Goal: Browse casually: Explore the website without a specific task or goal

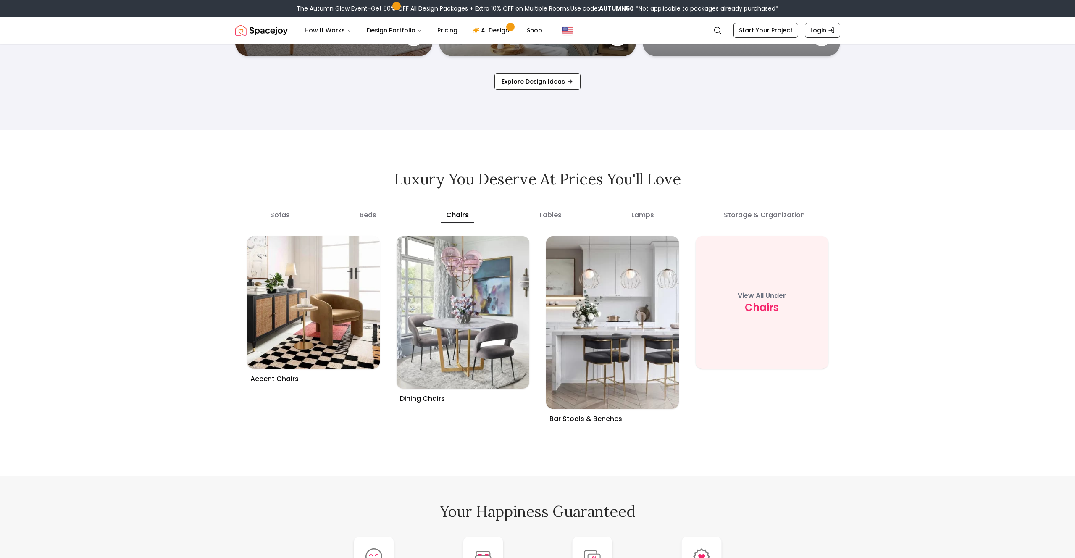
scroll to position [3277, 0]
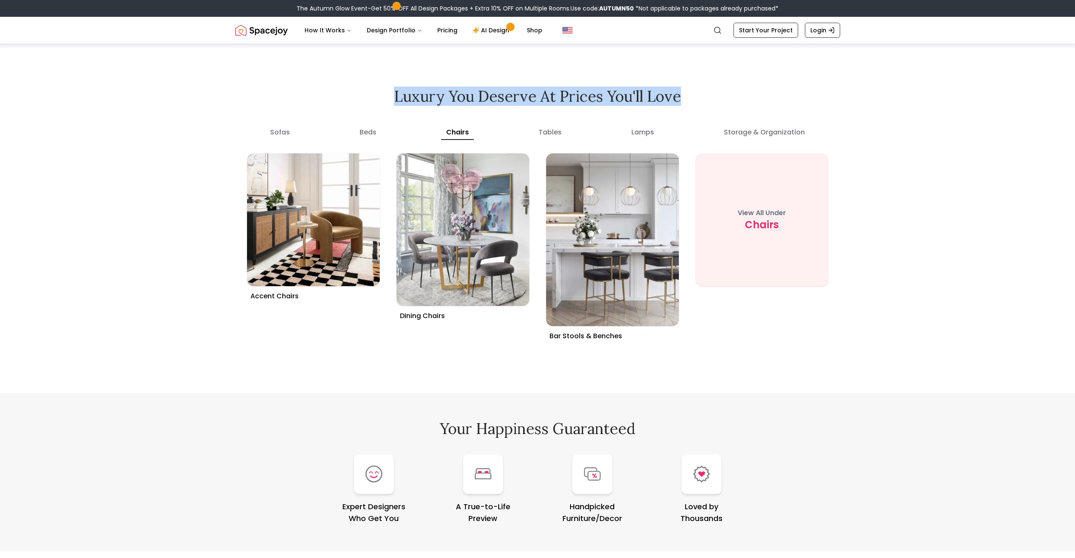
drag, startPoint x: 443, startPoint y: 94, endPoint x: 682, endPoint y: 91, distance: 238.6
click at [682, 91] on h2 "Luxury you deserve at prices you'll love" at bounding box center [537, 96] width 605 height 17
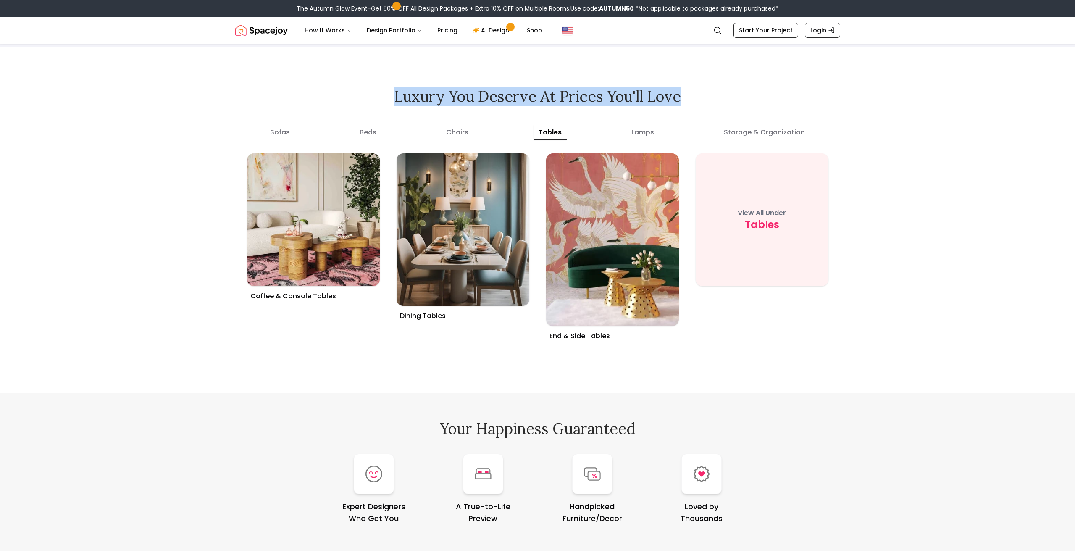
drag, startPoint x: 689, startPoint y: 92, endPoint x: 390, endPoint y: 88, distance: 299.5
click at [379, 93] on h2 "Luxury you deserve at prices you'll love" at bounding box center [537, 96] width 605 height 17
copy h2 "Luxury you deserve at prices you'll love"
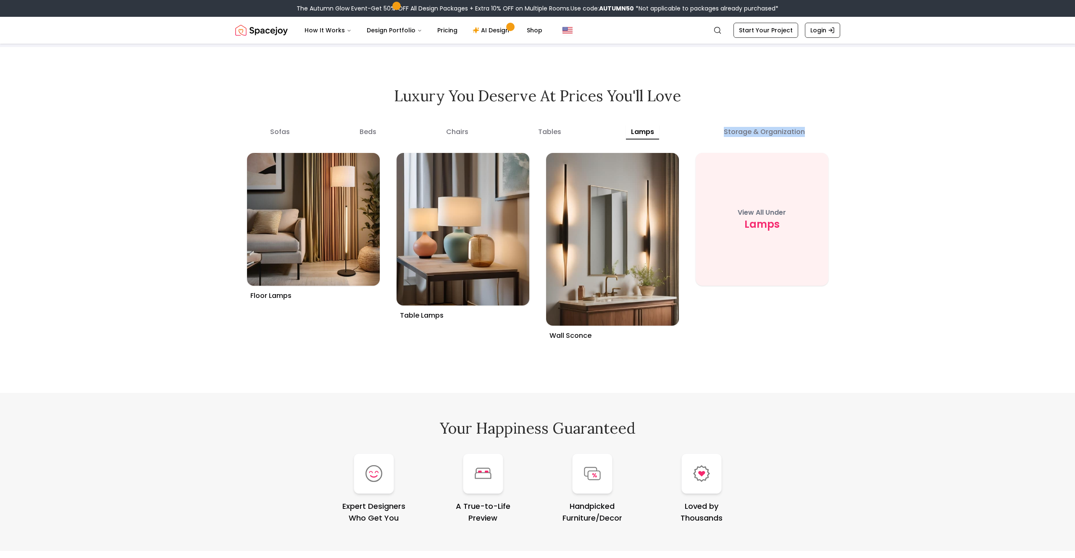
drag, startPoint x: 731, startPoint y: 131, endPoint x: 825, endPoint y: 131, distance: 94.1
click at [812, 131] on div "sofas beds chairs tables lamps storage & organization" at bounding box center [537, 129] width 605 height 17
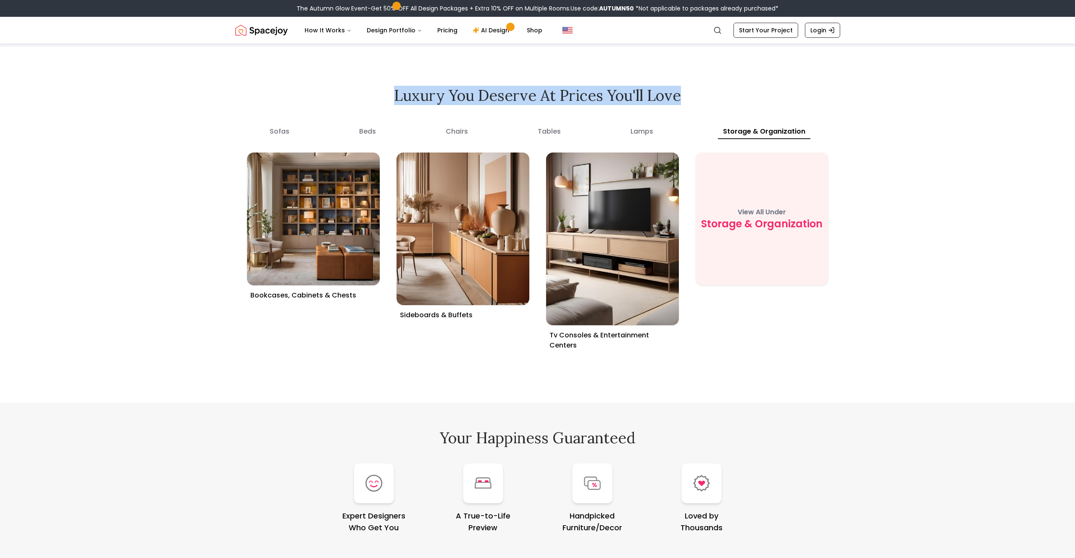
drag, startPoint x: 682, startPoint y: 93, endPoint x: 380, endPoint y: 98, distance: 302.0
click at [380, 98] on h2 "Luxury you deserve at prices you'll love" at bounding box center [537, 95] width 605 height 17
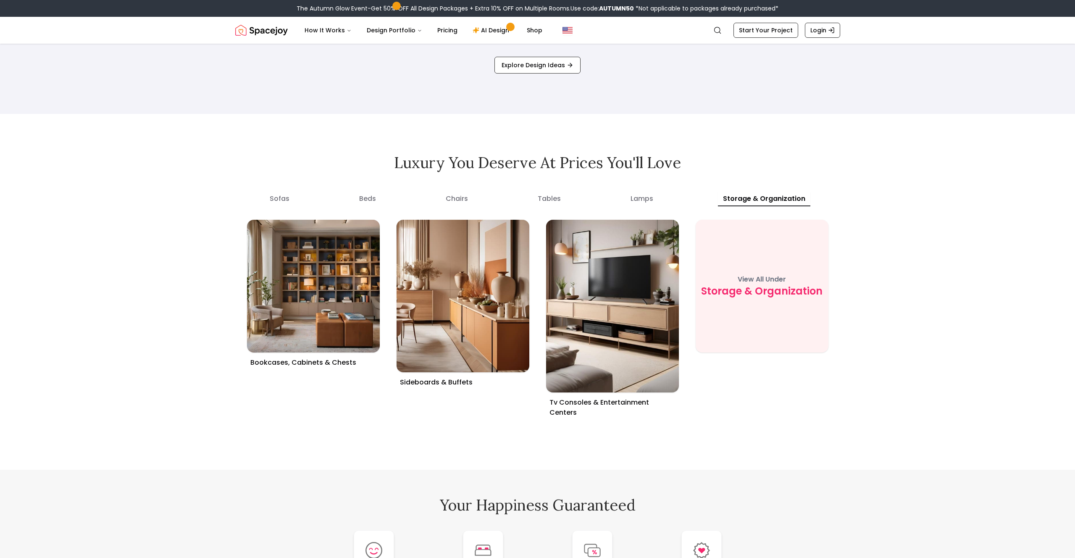
scroll to position [3214, 0]
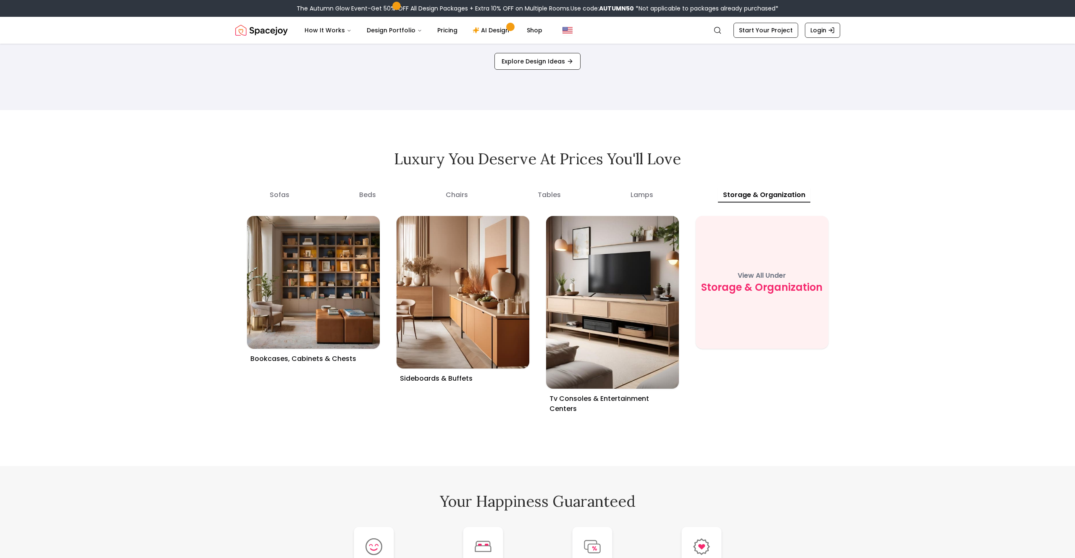
click at [373, 194] on button "beds" at bounding box center [367, 194] width 27 height 15
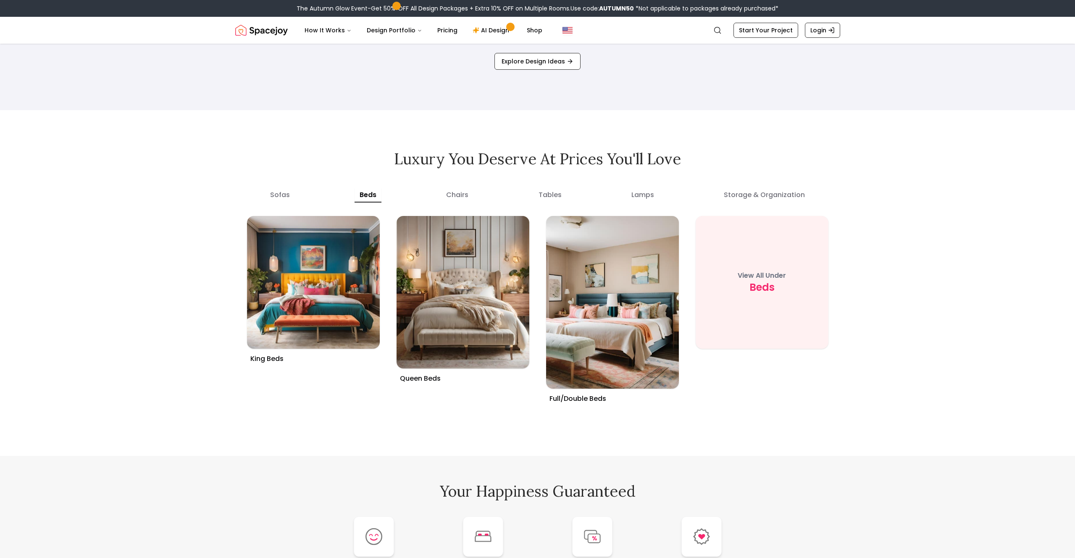
click at [449, 196] on button "chairs" at bounding box center [457, 194] width 32 height 15
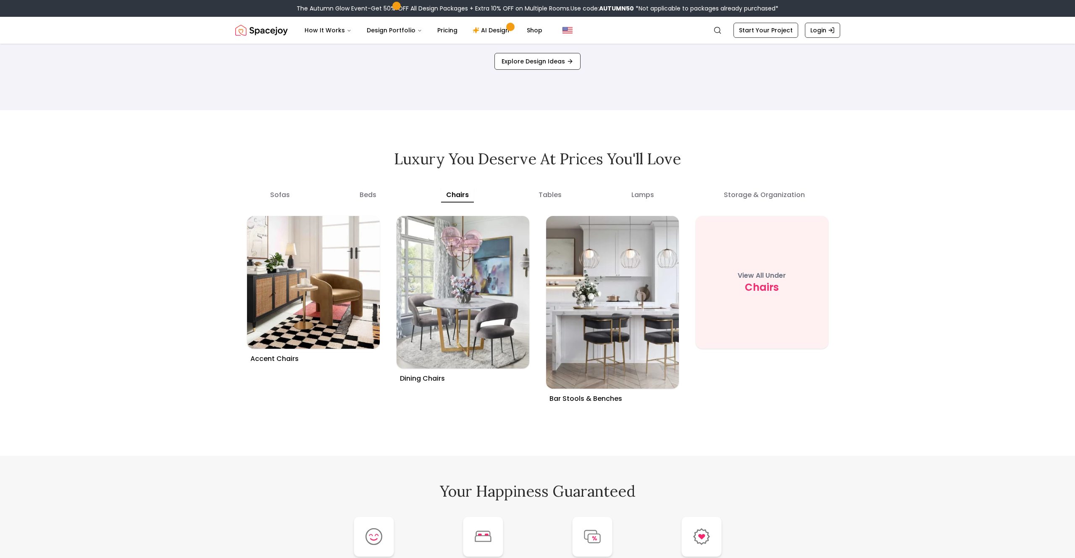
drag, startPoint x: 558, startPoint y: 194, endPoint x: 554, endPoint y: 192, distance: 4.3
click at [558, 194] on button "tables" at bounding box center [549, 194] width 33 height 15
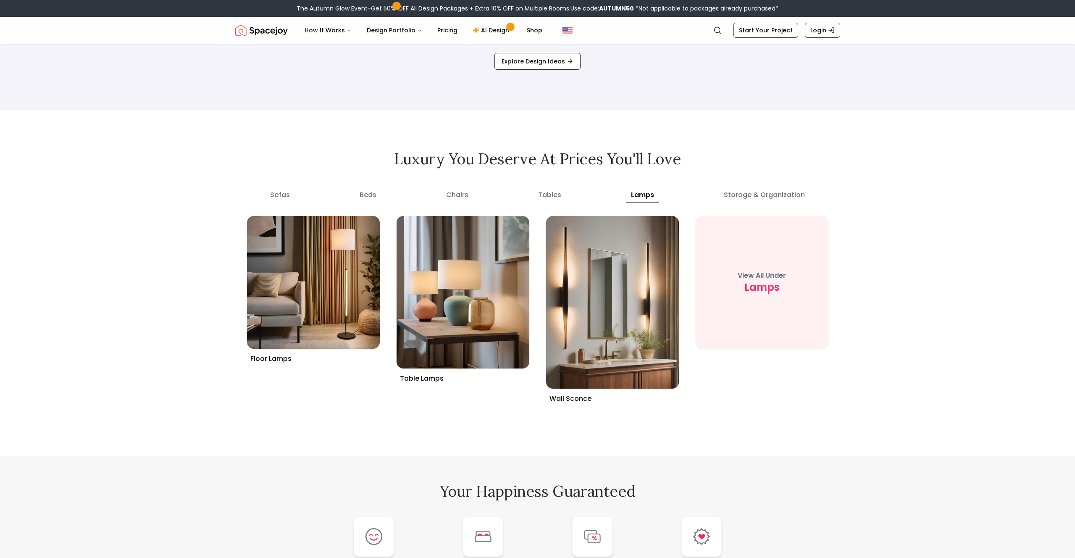
drag, startPoint x: 643, startPoint y: 191, endPoint x: 451, endPoint y: 189, distance: 191.9
click at [643, 191] on button "lamps" at bounding box center [642, 194] width 33 height 15
click at [275, 194] on button "sofas" at bounding box center [280, 194] width 30 height 15
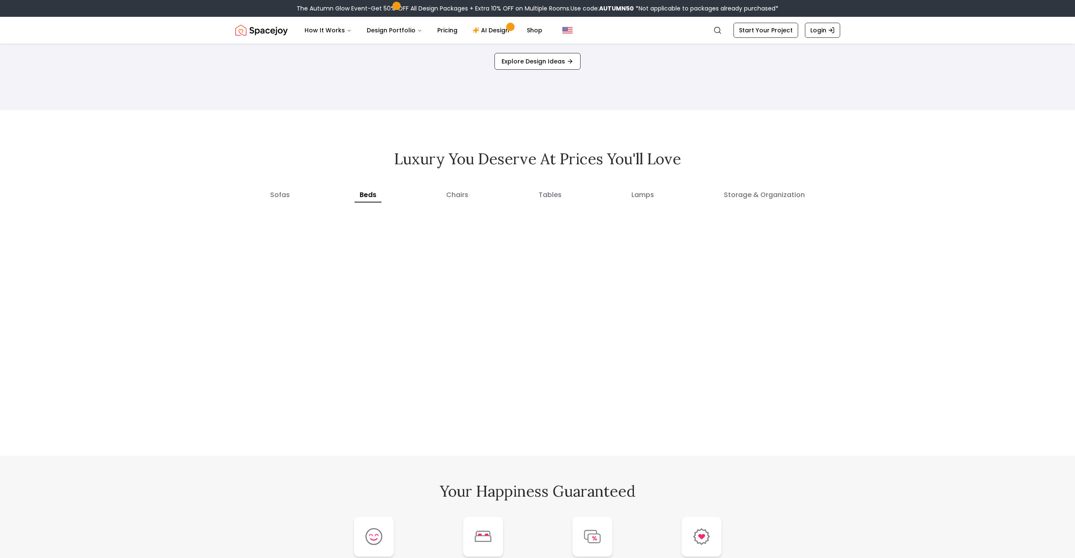
click at [369, 197] on button "beds" at bounding box center [367, 194] width 27 height 15
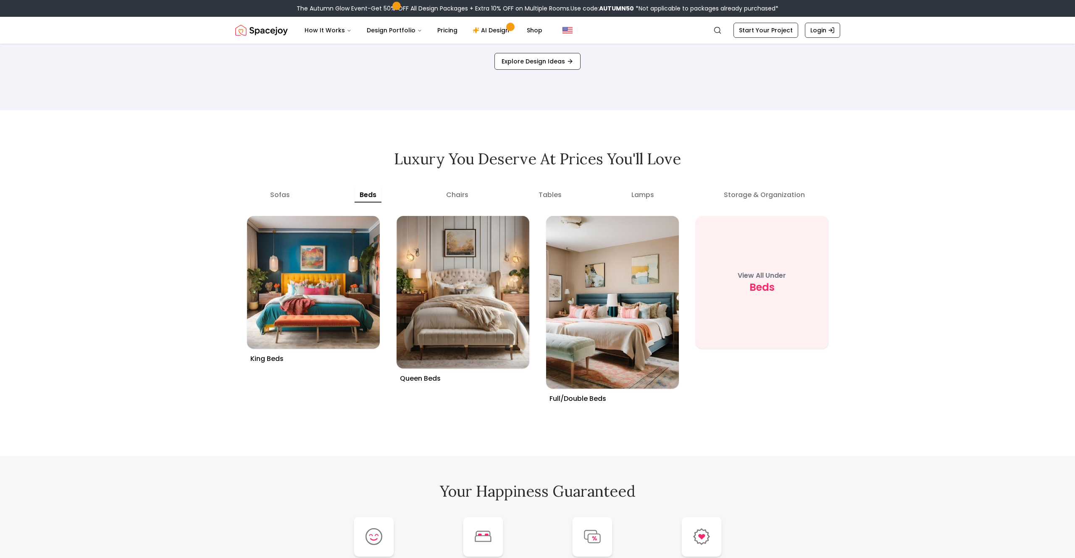
click at [462, 194] on button "chairs" at bounding box center [457, 194] width 32 height 15
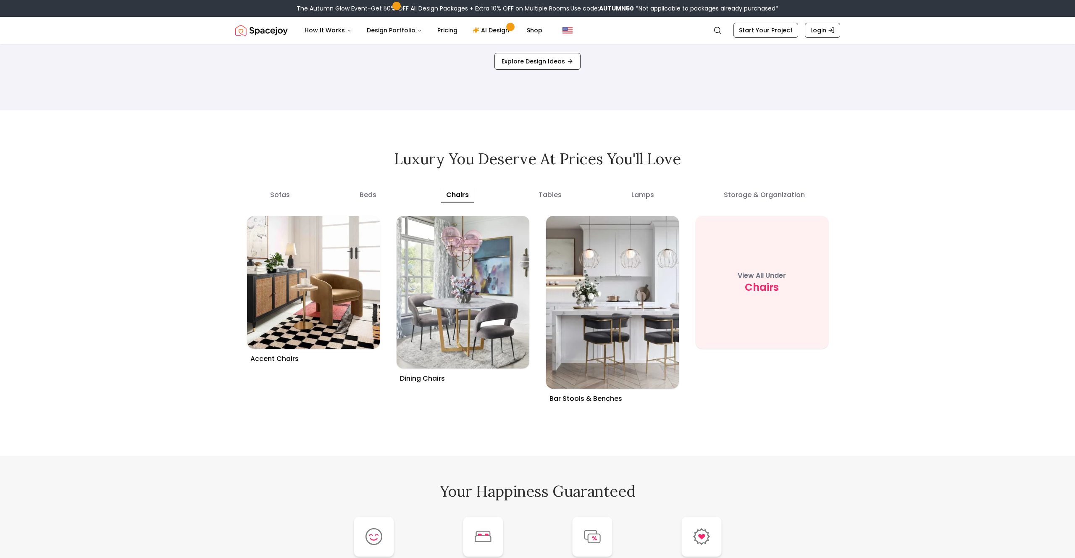
click at [278, 194] on button "sofas" at bounding box center [280, 194] width 30 height 15
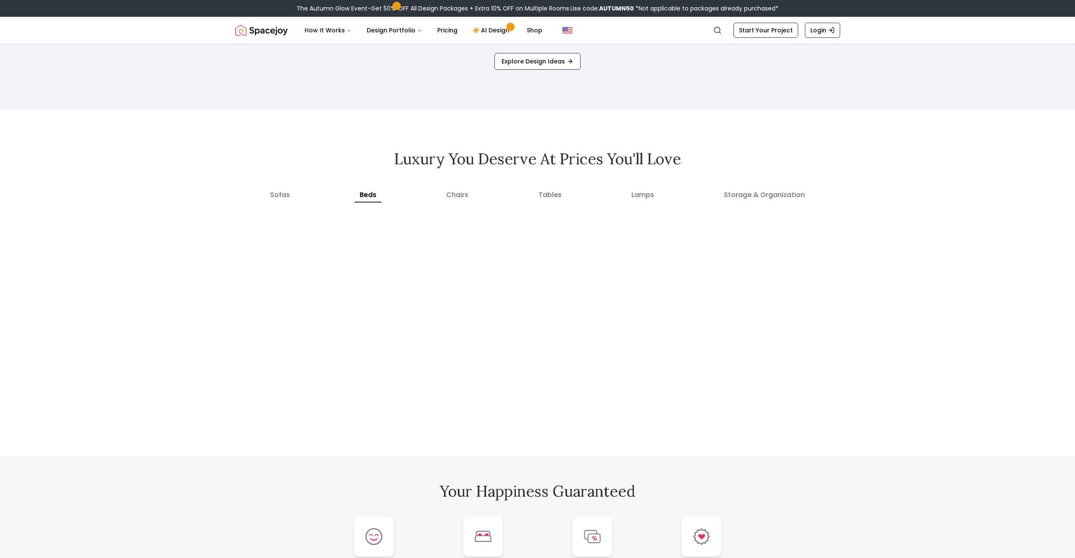
drag, startPoint x: 367, startPoint y: 196, endPoint x: 373, endPoint y: 196, distance: 5.1
click at [367, 196] on button "beds" at bounding box center [367, 194] width 27 height 15
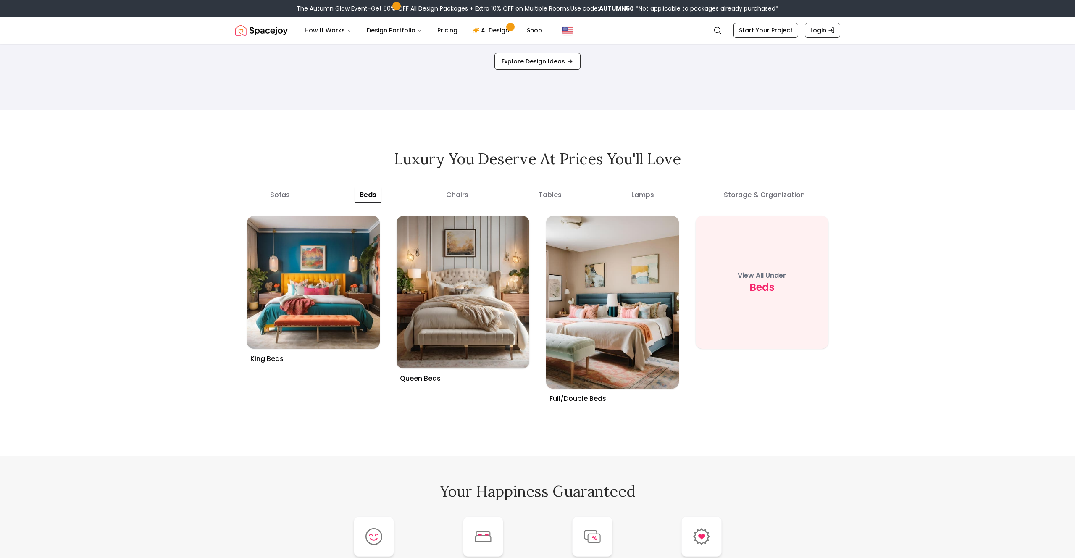
click at [456, 197] on button "chairs" at bounding box center [457, 194] width 32 height 15
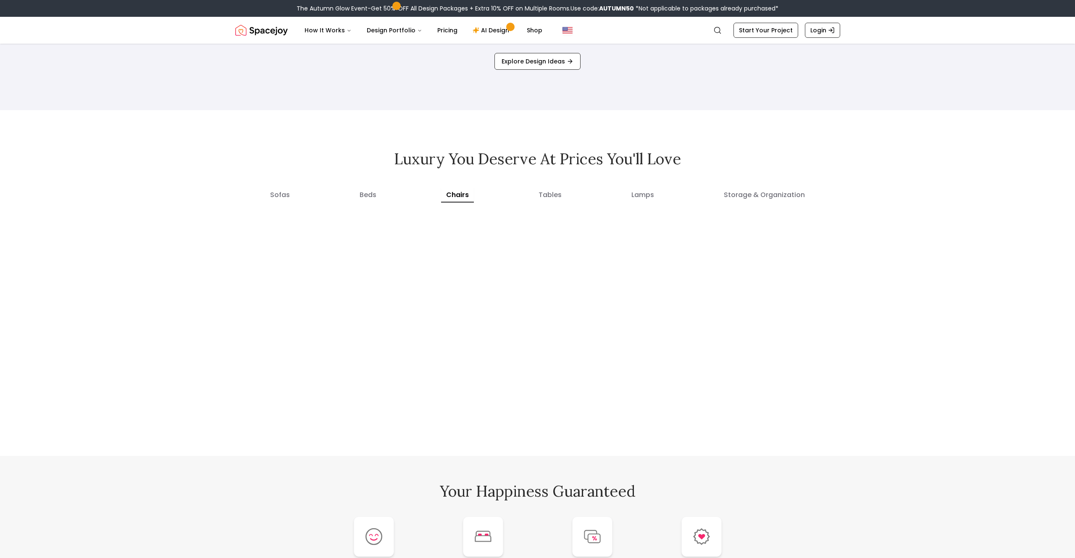
click at [557, 198] on button "tables" at bounding box center [549, 194] width 33 height 15
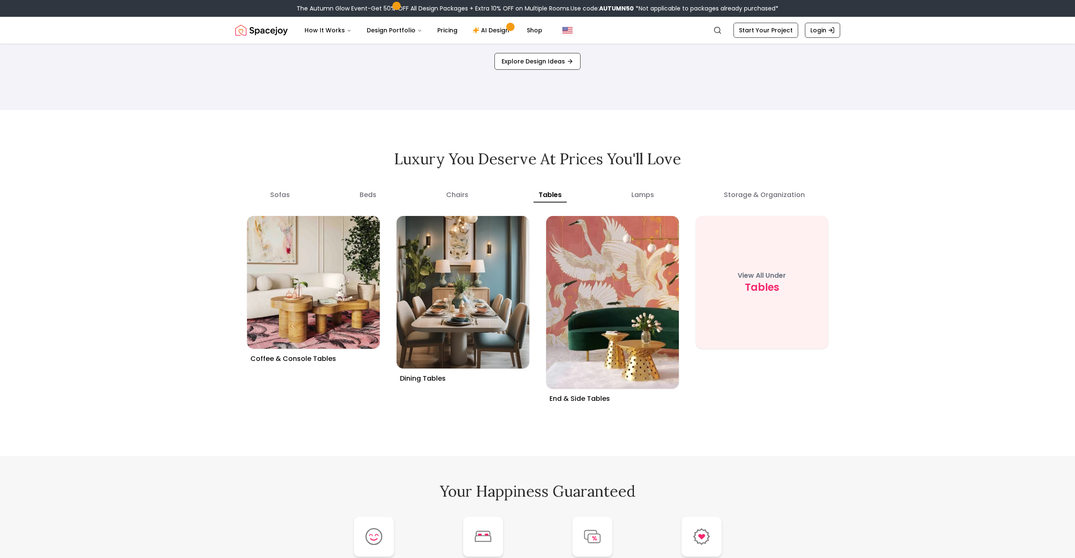
click at [645, 195] on button "lamps" at bounding box center [642, 194] width 33 height 15
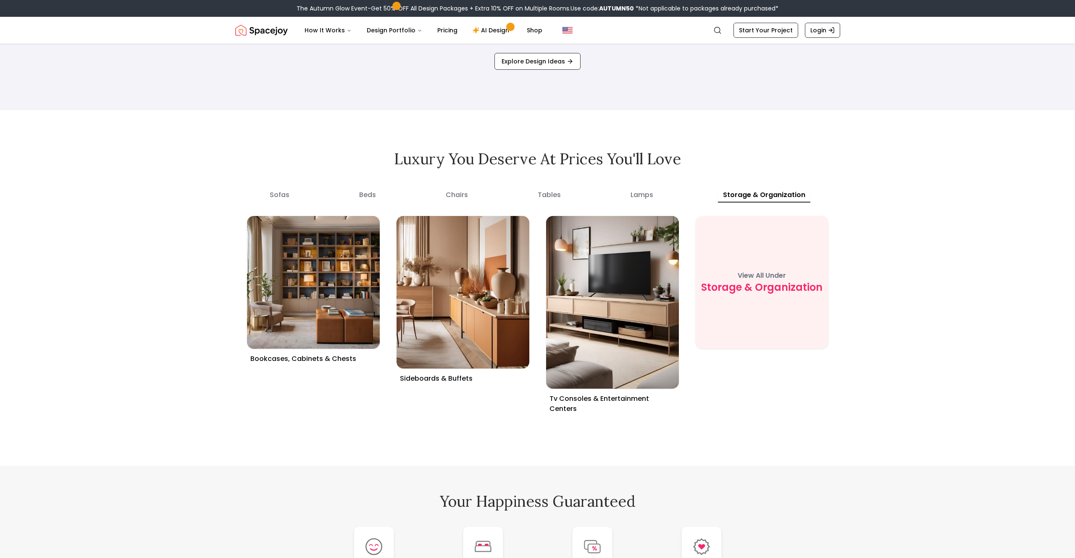
click at [767, 194] on organization "storage & organization" at bounding box center [764, 194] width 92 height 15
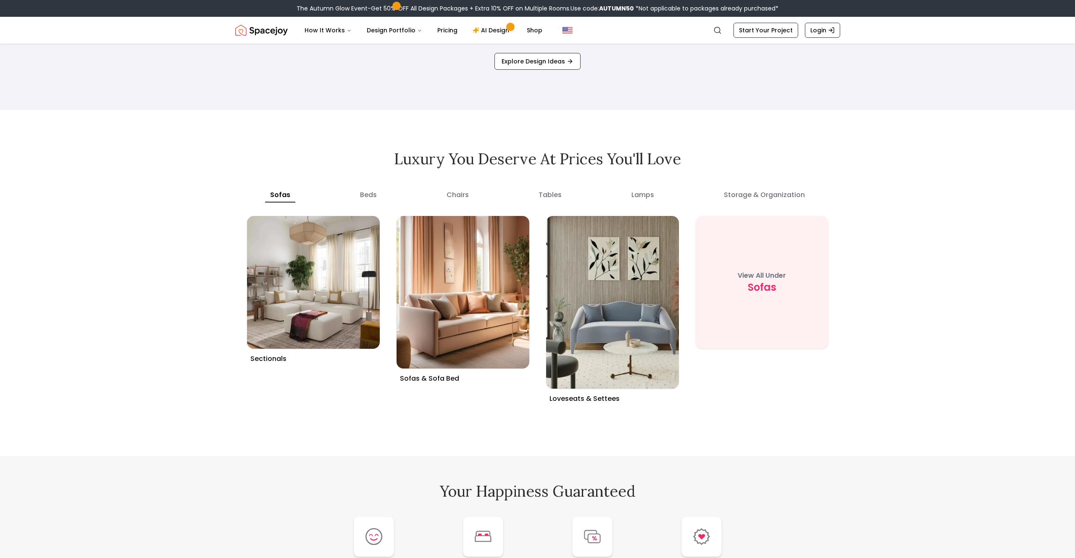
click at [280, 191] on button "sofas" at bounding box center [280, 194] width 30 height 15
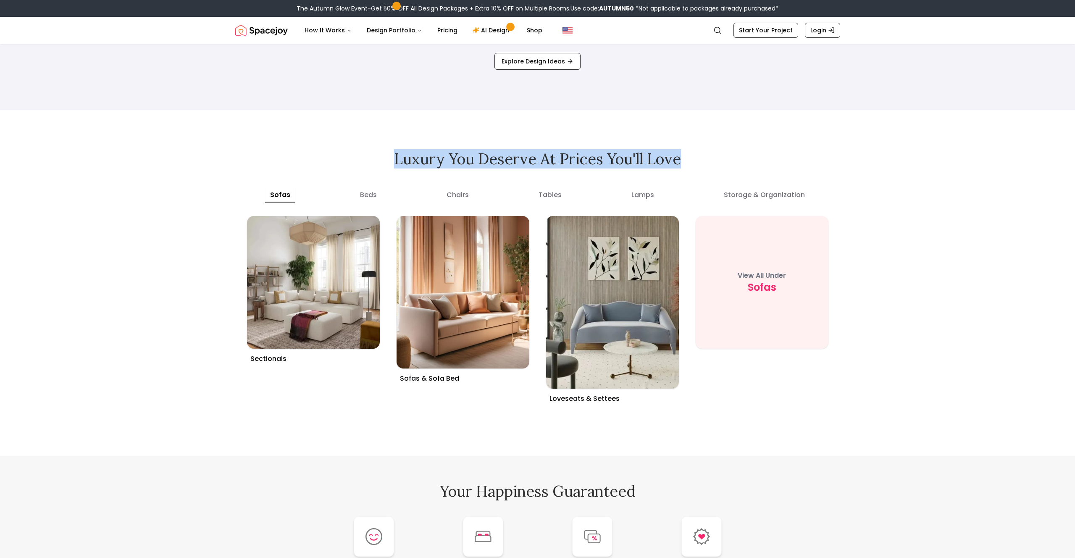
drag, startPoint x: 391, startPoint y: 160, endPoint x: 689, endPoint y: 160, distance: 297.3
click at [694, 159] on h2 "Luxury you deserve at prices you'll love" at bounding box center [537, 158] width 605 height 17
copy h2 "Luxury you deserve at prices you'll love"
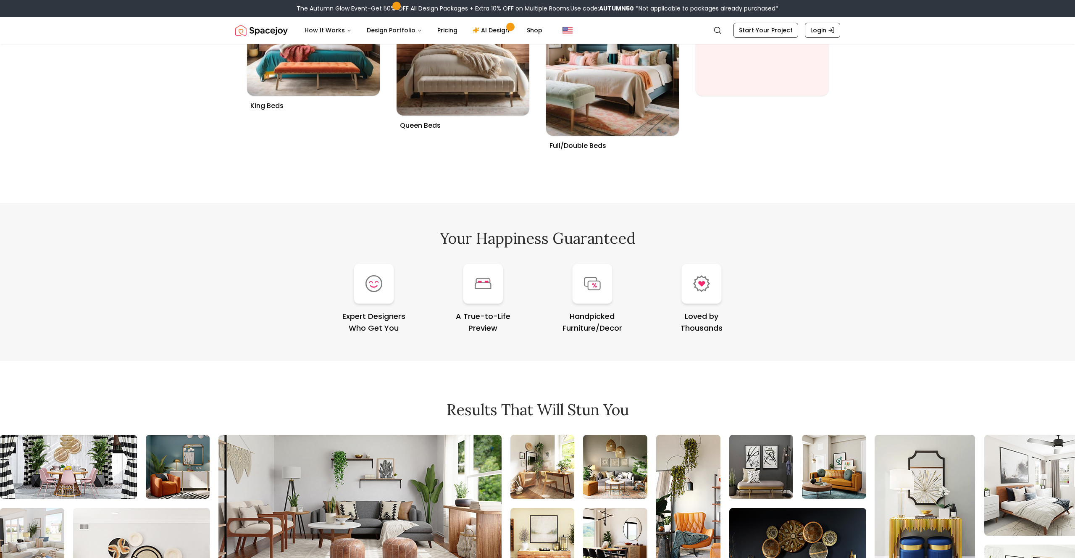
scroll to position [3468, 0]
copy h2 "Luxury you deserve at prices you'll love"
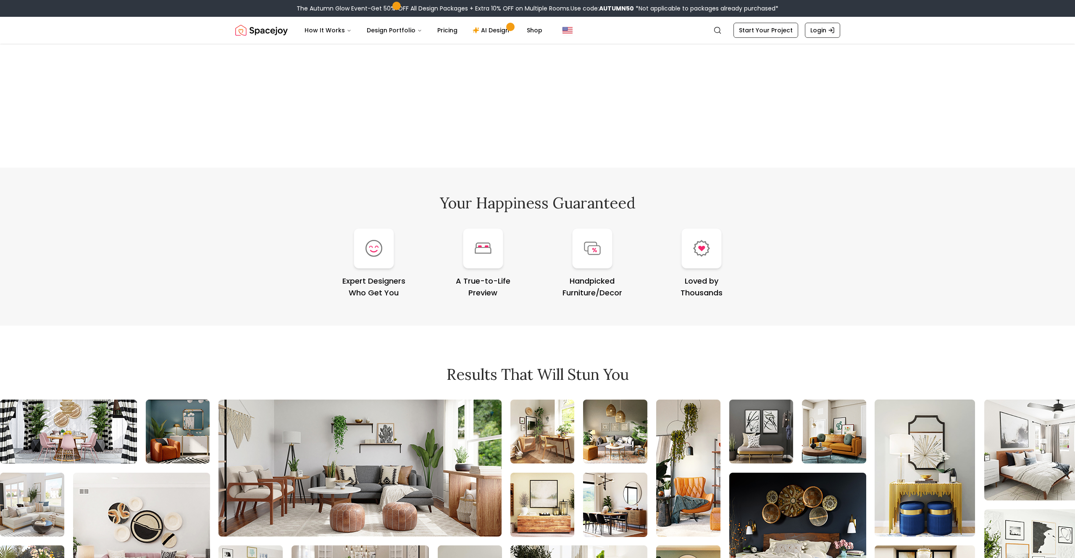
scroll to position [3503, 0]
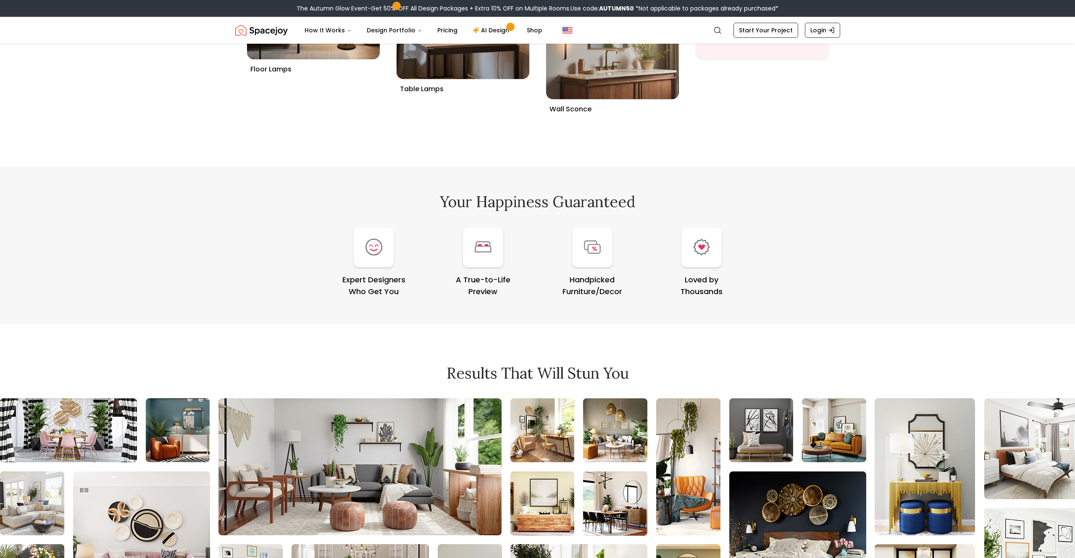
click at [758, 240] on div "Your Happiness Guaranteed Expert Designers Who Get You A True-to-Life Preview H…" at bounding box center [537, 245] width 645 height 158
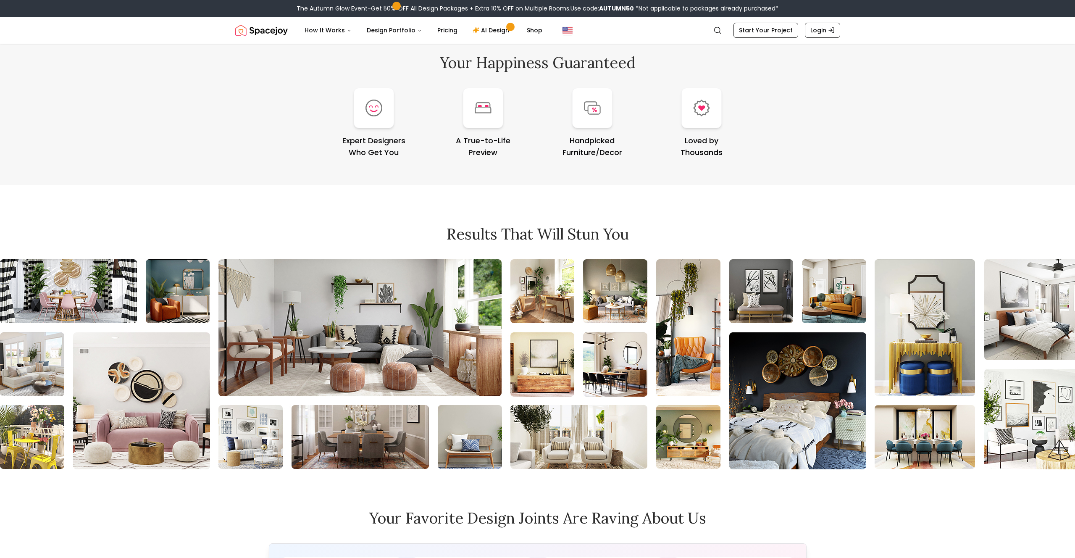
scroll to position [3541, 0]
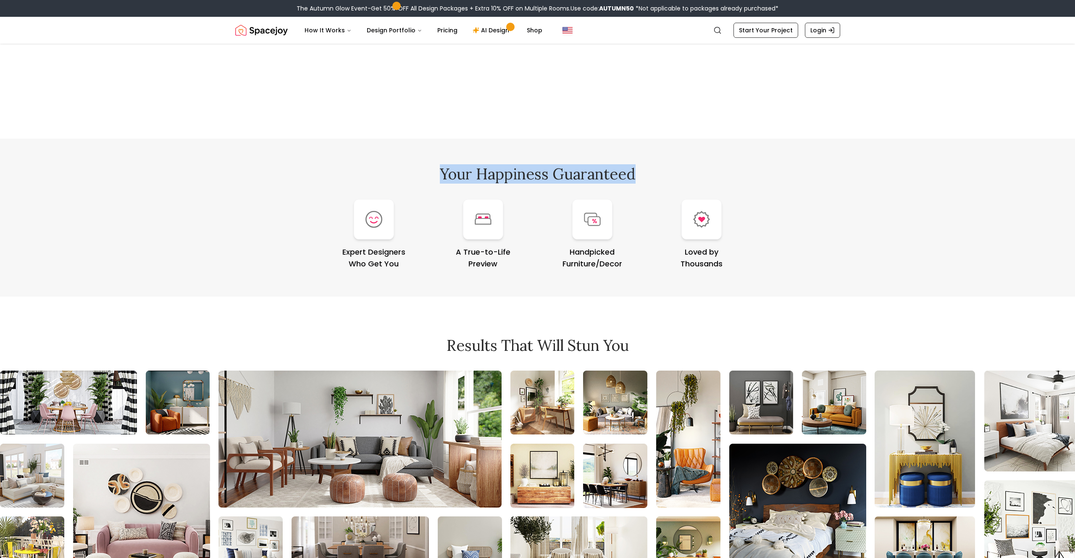
drag, startPoint x: 437, startPoint y: 161, endPoint x: 656, endPoint y: 165, distance: 219.3
click at [656, 165] on h2 "Your Happiness Guaranteed" at bounding box center [537, 173] width 605 height 17
copy h2 "Your Happiness Guaranteed"
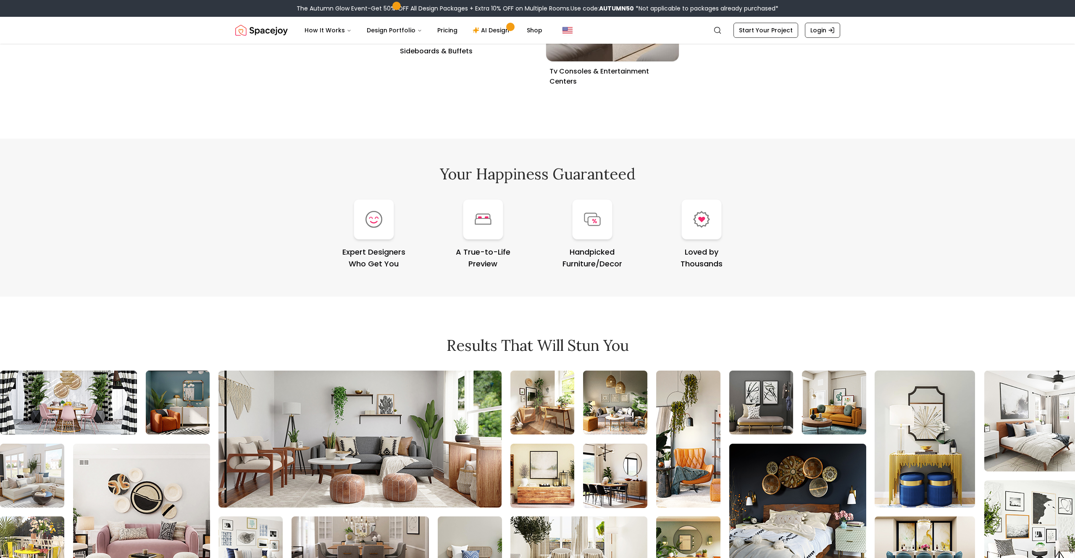
click at [389, 152] on div "Your Happiness Guaranteed Expert Designers Who Get You A True-to-Life Preview H…" at bounding box center [537, 218] width 645 height 158
click at [439, 165] on h2 "Your Happiness Guaranteed" at bounding box center [537, 173] width 605 height 17
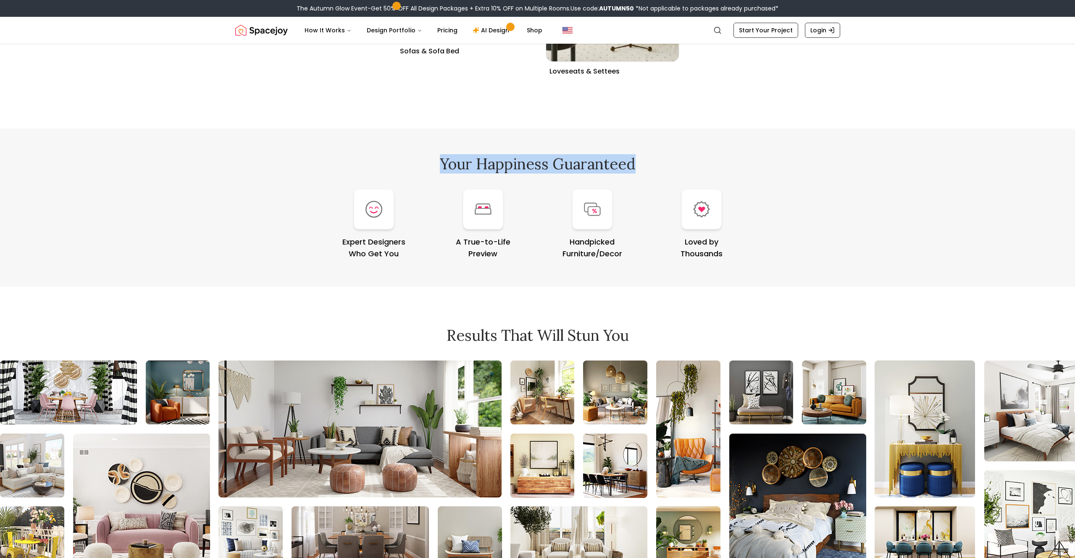
drag, startPoint x: 417, startPoint y: 160, endPoint x: 664, endPoint y: 163, distance: 247.0
click at [664, 163] on h2 "Your Happiness Guaranteed" at bounding box center [537, 163] width 605 height 17
copy h2 "Your Happiness Guaranteed"
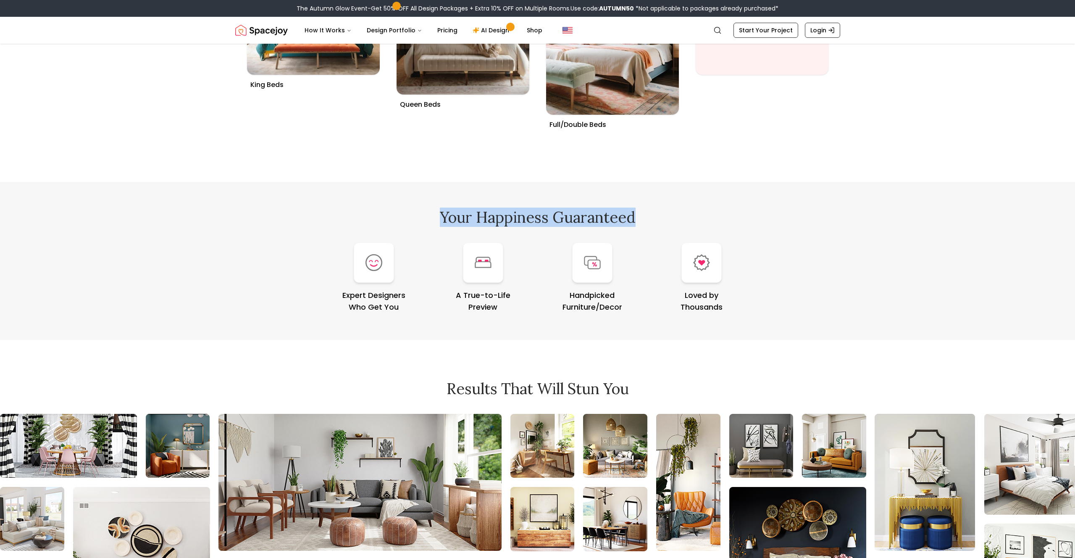
scroll to position [3450, 0]
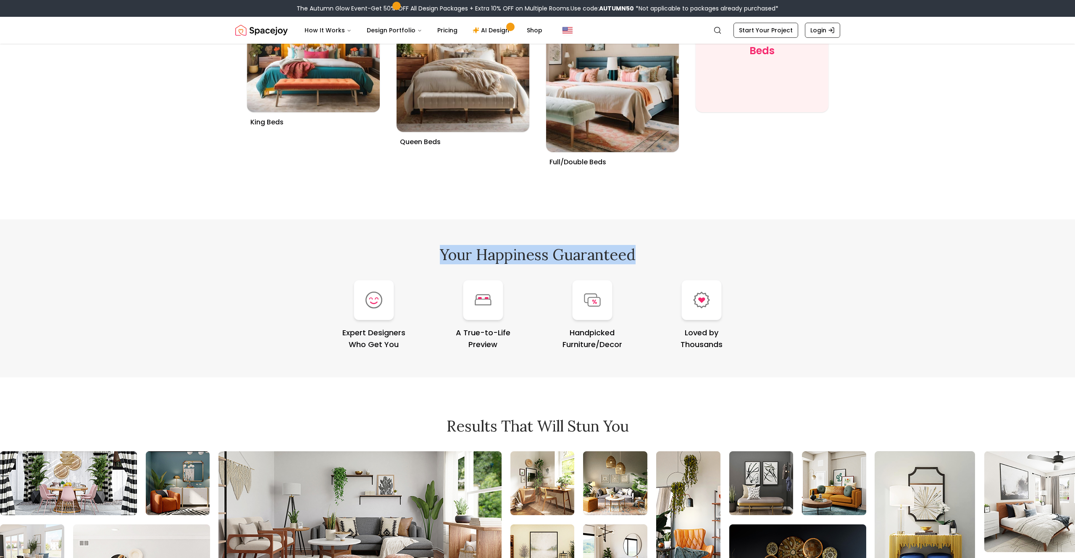
copy h2 "Your Happiness Guaranteed"
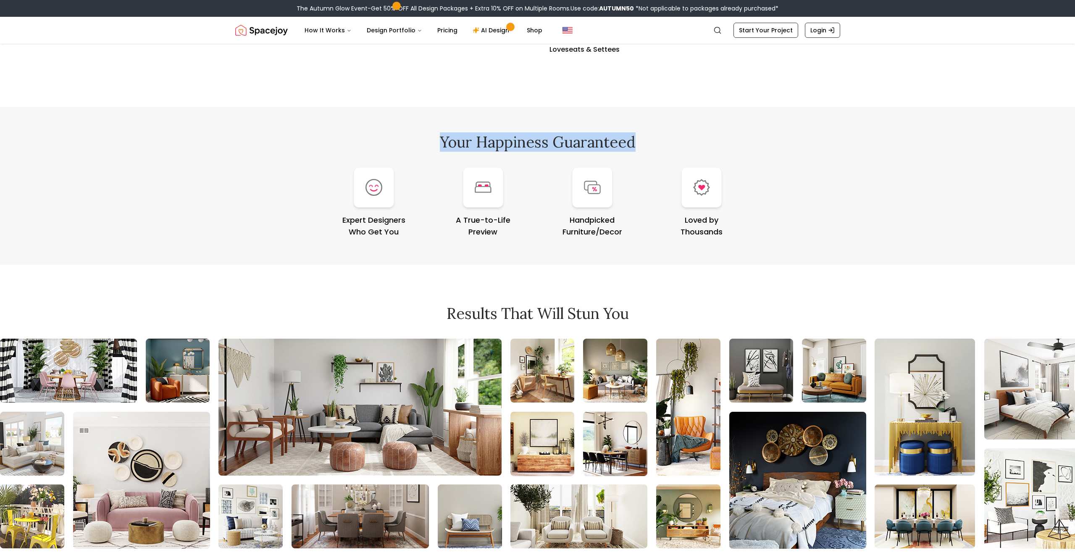
scroll to position [3564, 0]
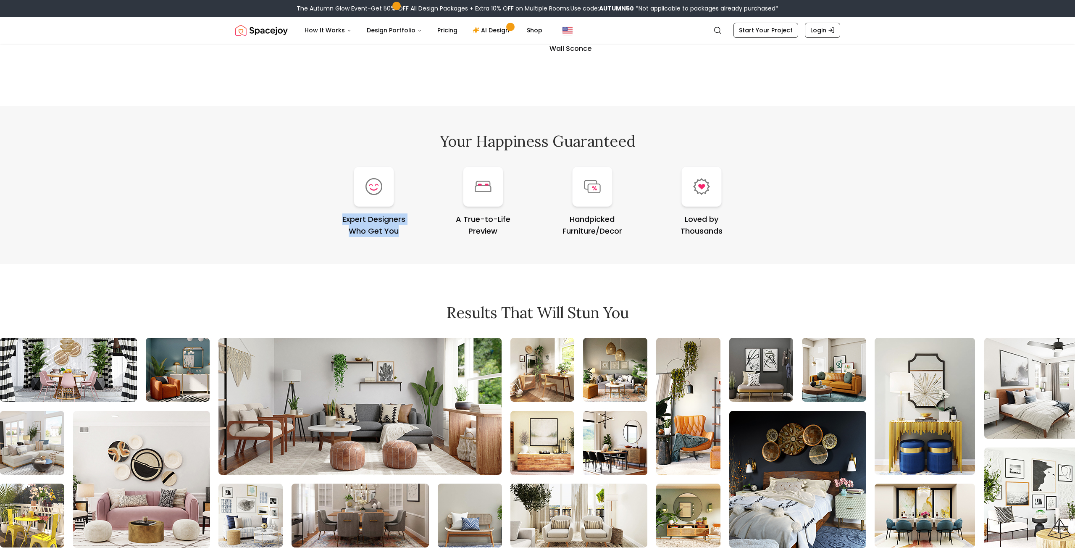
drag, startPoint x: 341, startPoint y: 218, endPoint x: 408, endPoint y: 233, distance: 68.3
click at [407, 233] on div "Expert Designers Who Get You" at bounding box center [374, 225] width 102 height 24
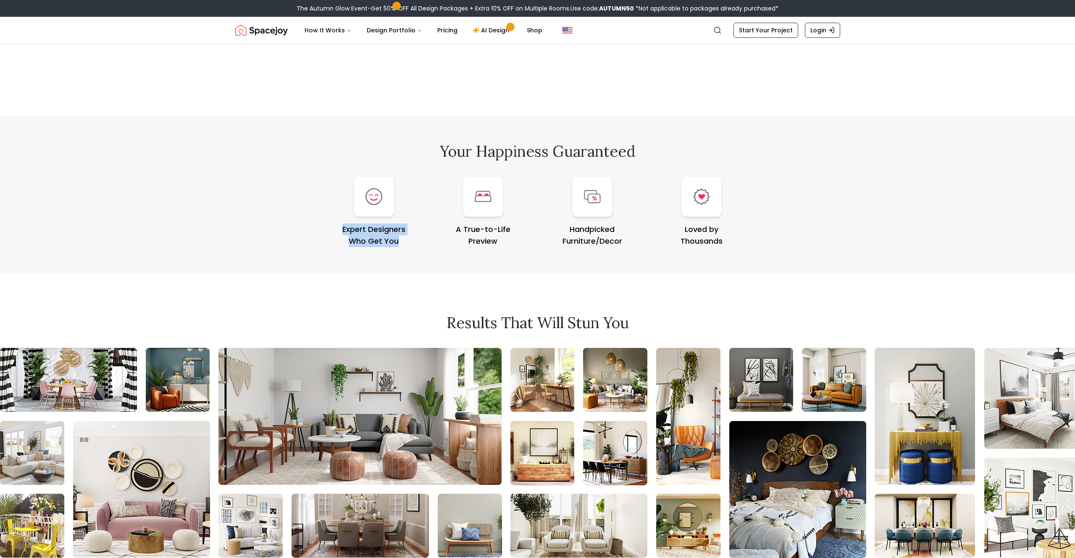
copy div "Expert Designers Who Get You"
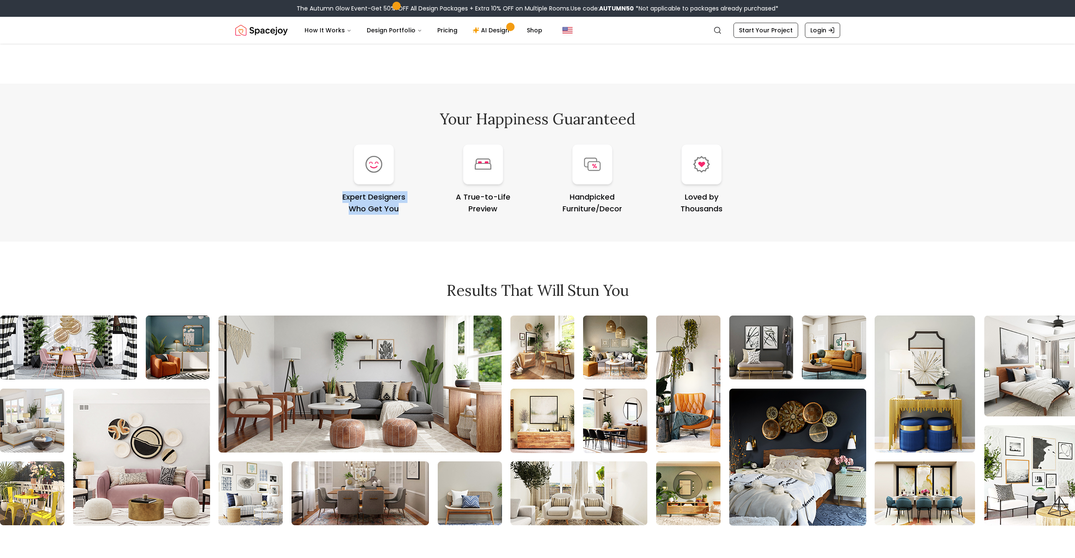
scroll to position [3582, 0]
